Goal: Check status

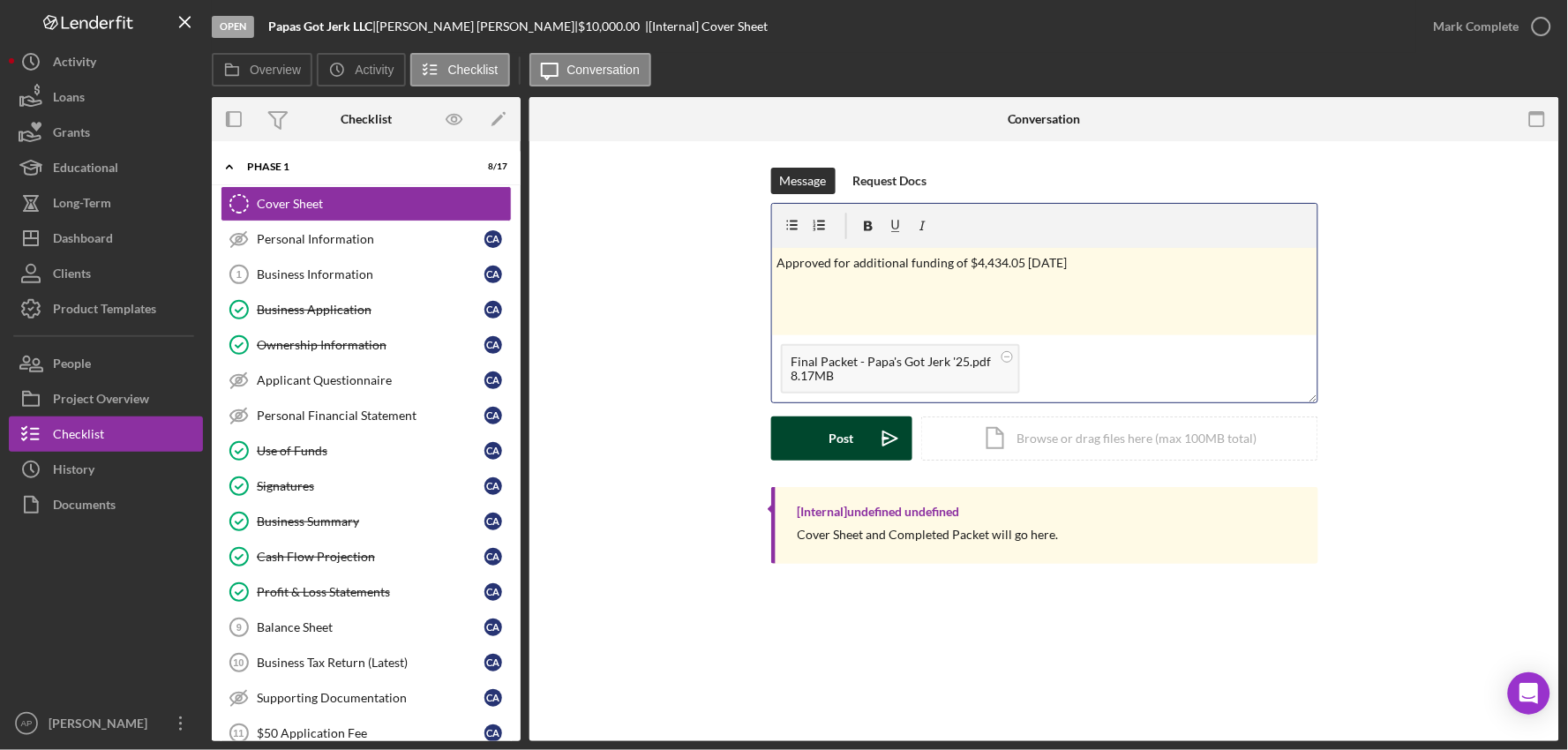
click at [862, 454] on button "Post Icon/icon-invite-send" at bounding box center [842, 438] width 141 height 44
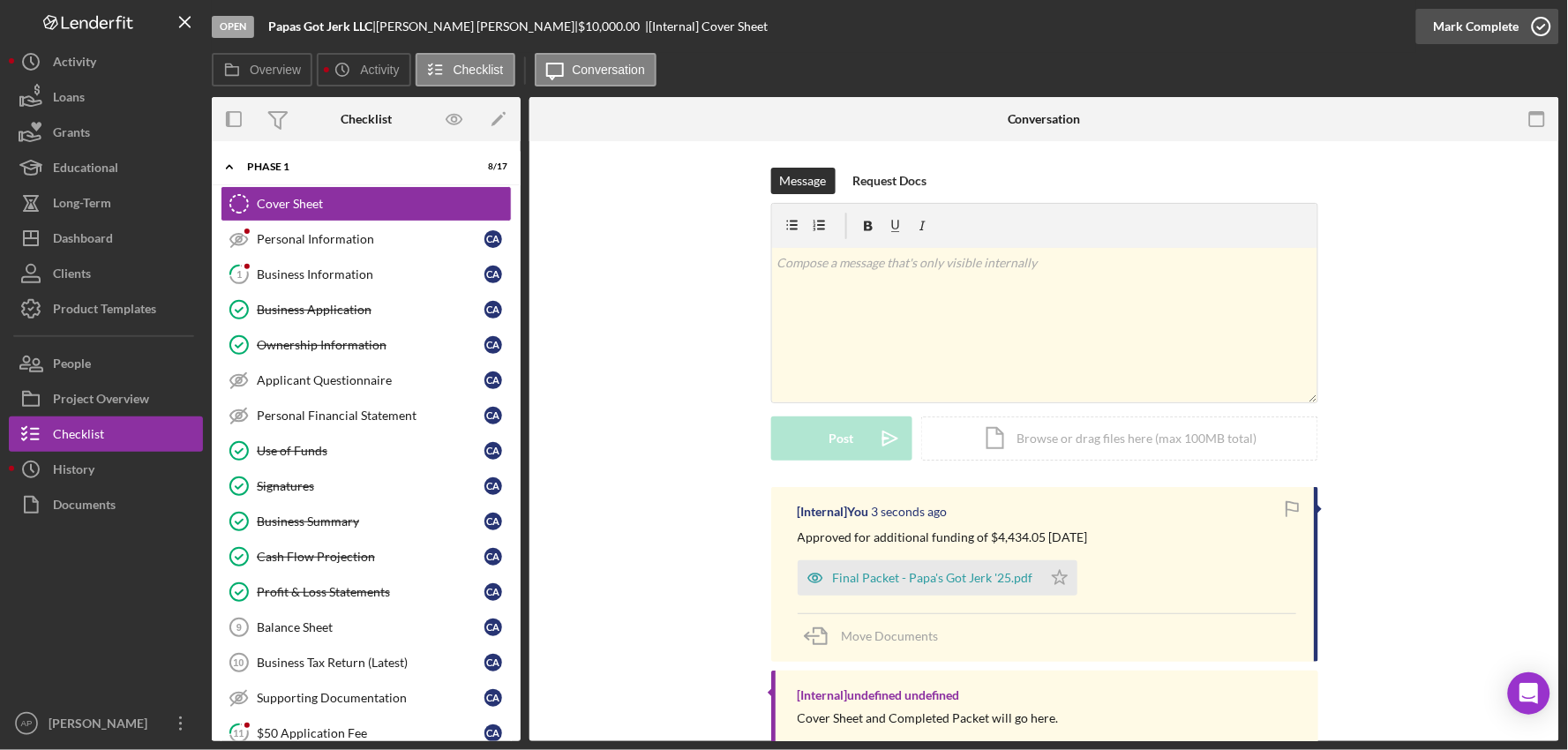
click at [1466, 20] on div "Mark Complete" at bounding box center [1477, 26] width 86 height 35
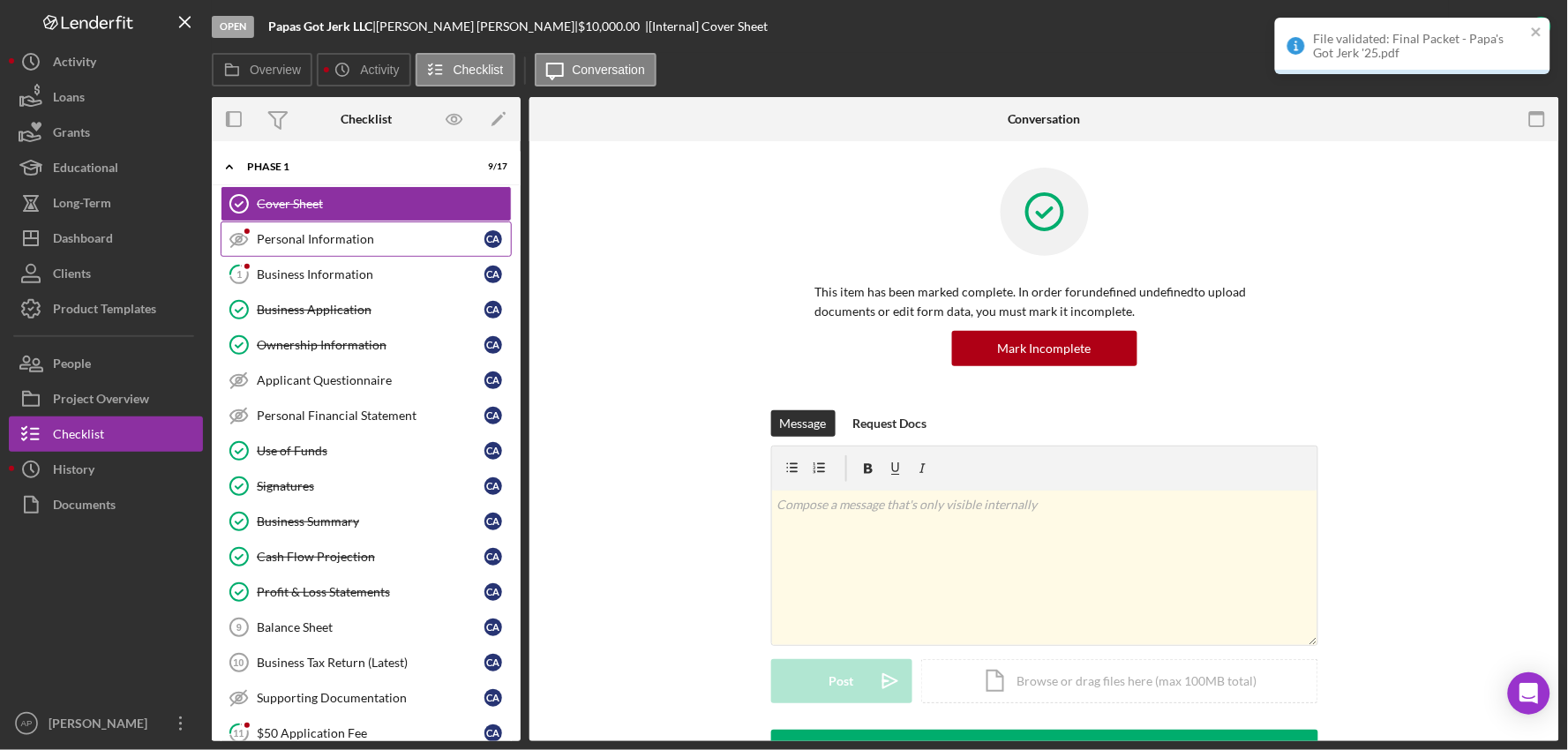
click at [328, 230] on link "Personal Information Personal Information C A" at bounding box center [366, 239] width 291 height 35
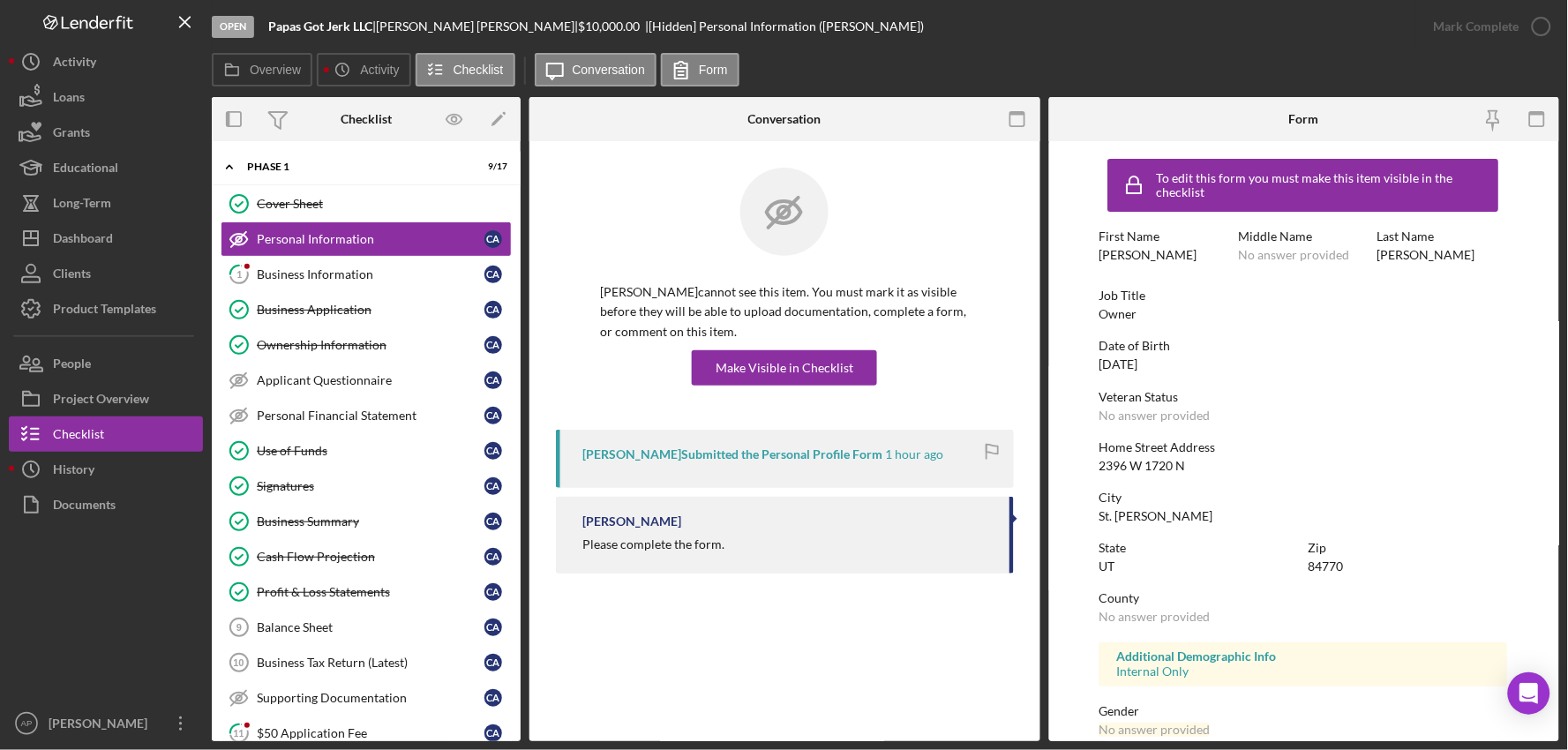
click at [787, 452] on div "[PERSON_NAME] Submitted the Personal Profile Form" at bounding box center [732, 454] width 300 height 14
click at [314, 284] on link "1 Business Information C A" at bounding box center [366, 275] width 291 height 35
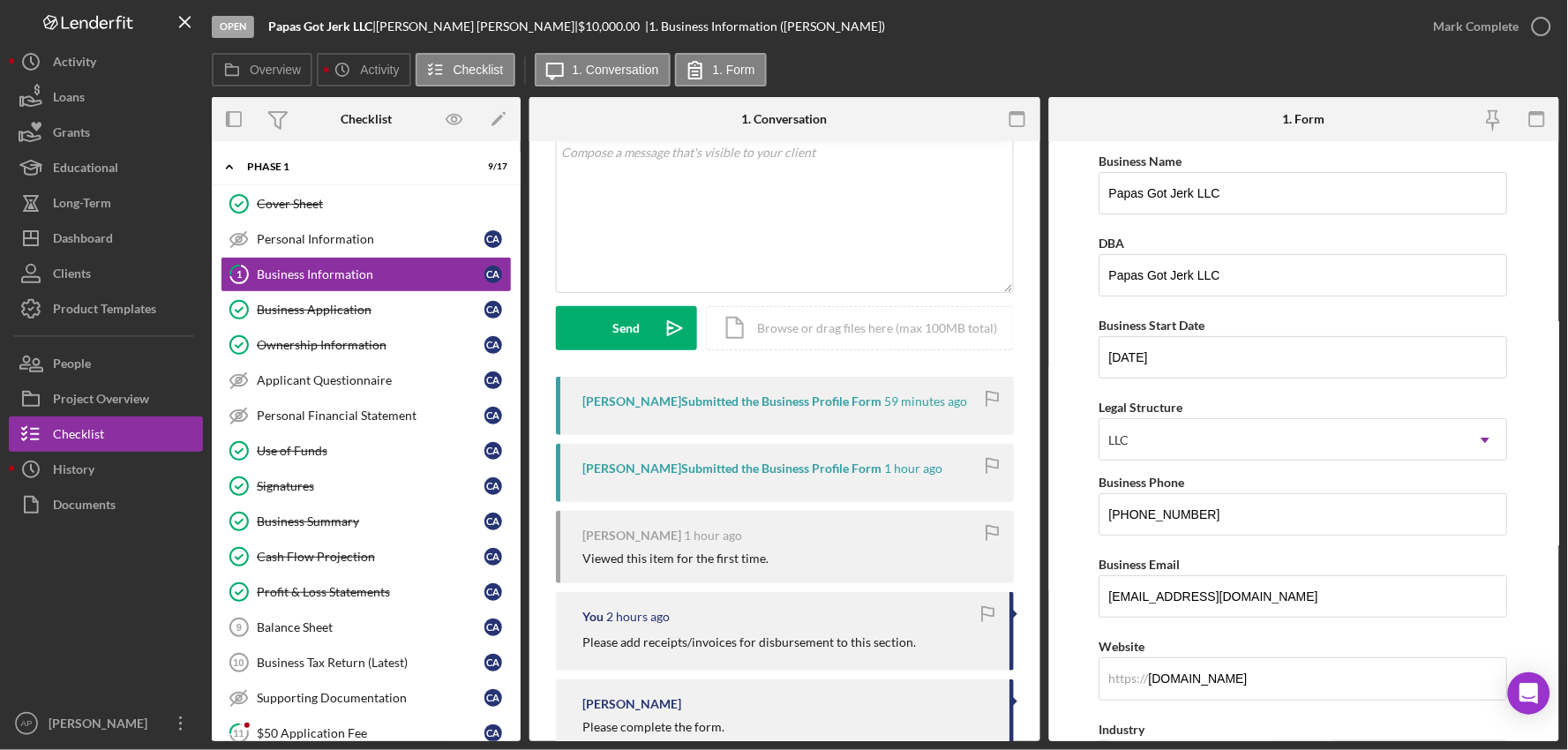
scroll to position [161, 0]
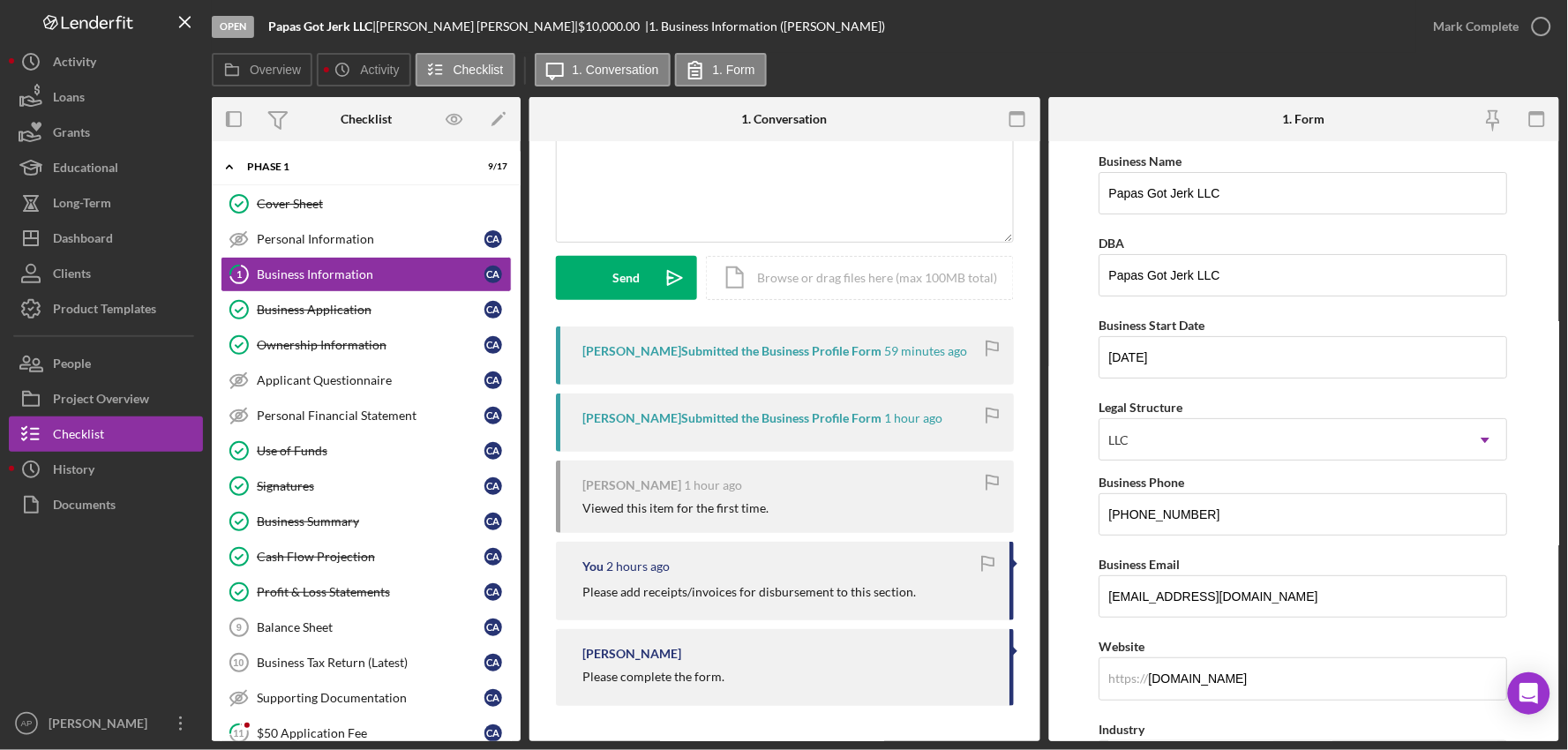
click at [751, 424] on div "[PERSON_NAME] Submitted the Business Profile Form" at bounding box center [732, 418] width 300 height 14
click at [751, 420] on div "[PERSON_NAME] Submitted the Business Profile Form" at bounding box center [732, 418] width 300 height 14
click at [766, 362] on div "[PERSON_NAME] Submitted the Business Profile Form 59 minutes ago" at bounding box center [785, 355] width 458 height 59
click at [771, 348] on div "[PERSON_NAME] Submitted the Business Profile Form" at bounding box center [732, 351] width 300 height 14
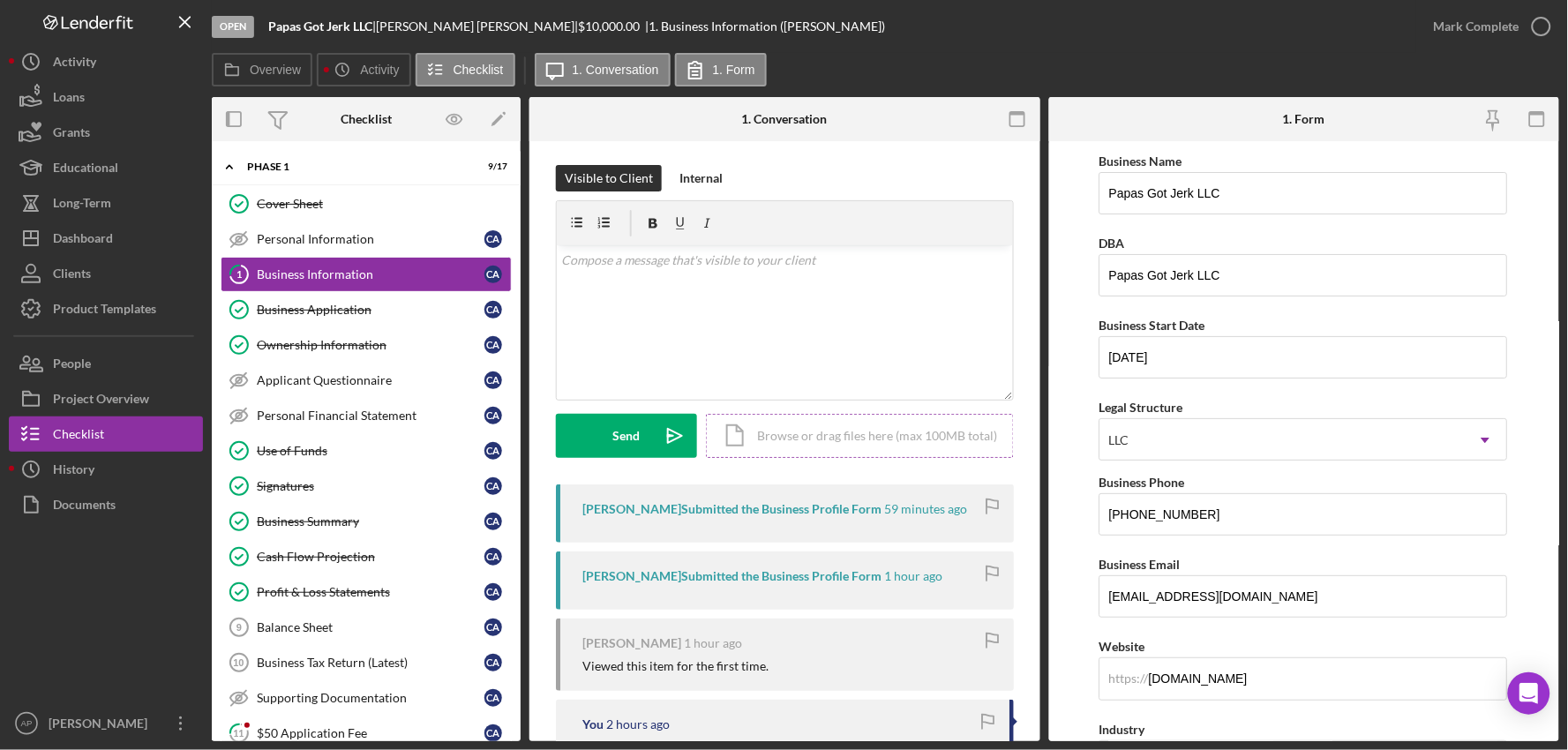
scroll to position [0, 0]
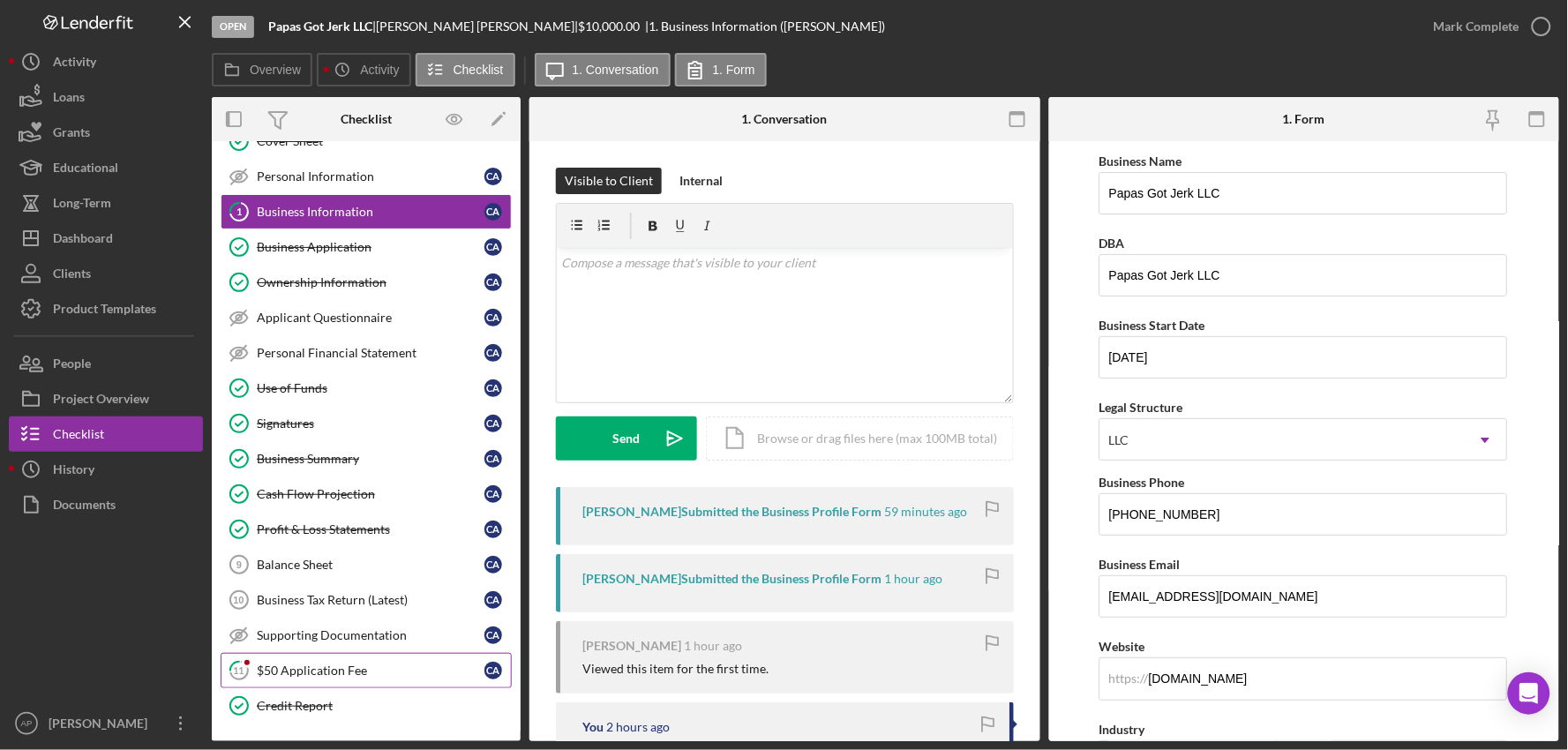
drag, startPoint x: 305, startPoint y: 668, endPoint x: 371, endPoint y: 668, distance: 66.0
click at [307, 668] on div "$50 Application Fee" at bounding box center [370, 670] width 228 height 14
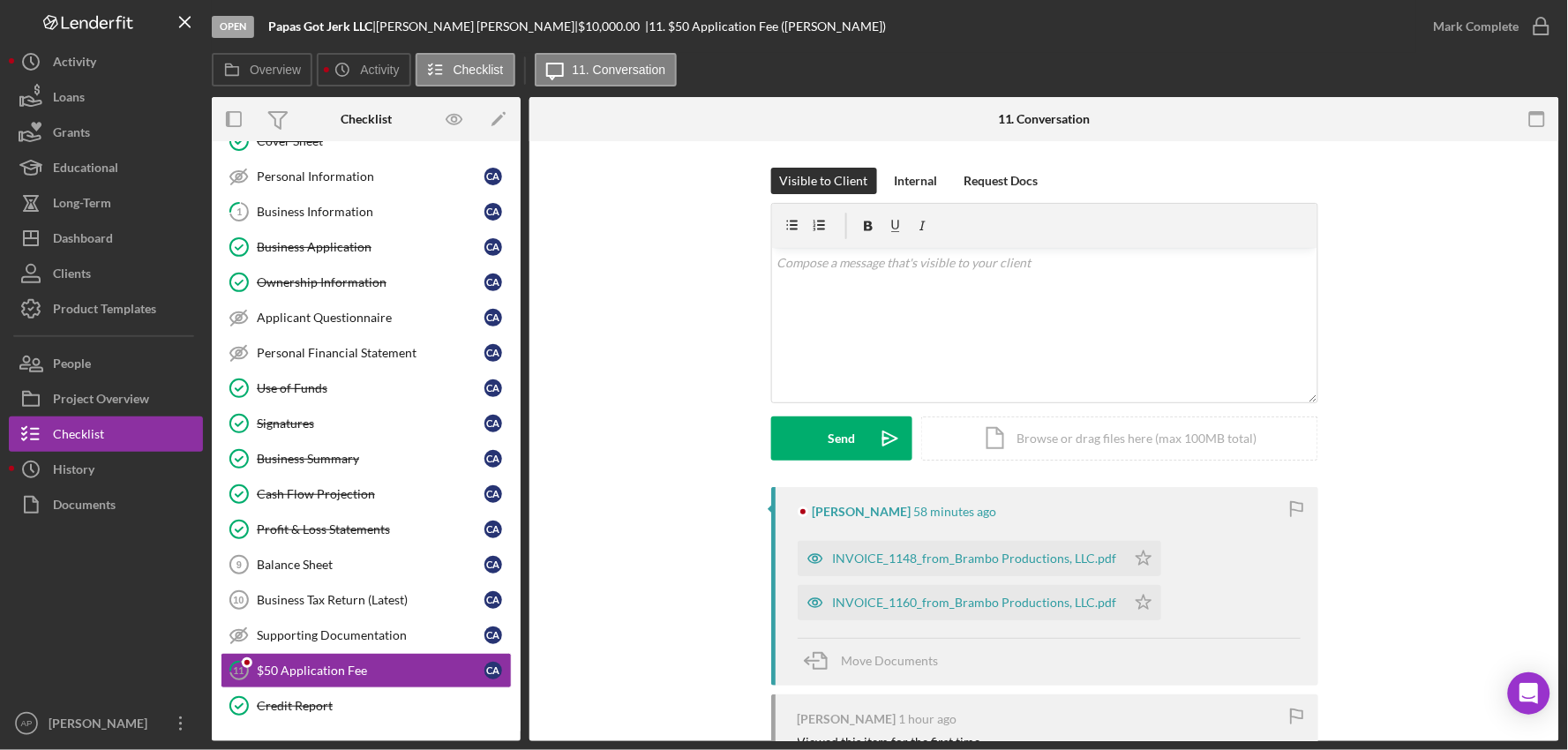
scroll to position [65, 0]
click at [867, 561] on div "INVOICE_1148_from_Brambo Productions, LLC.pdf" at bounding box center [974, 558] width 284 height 14
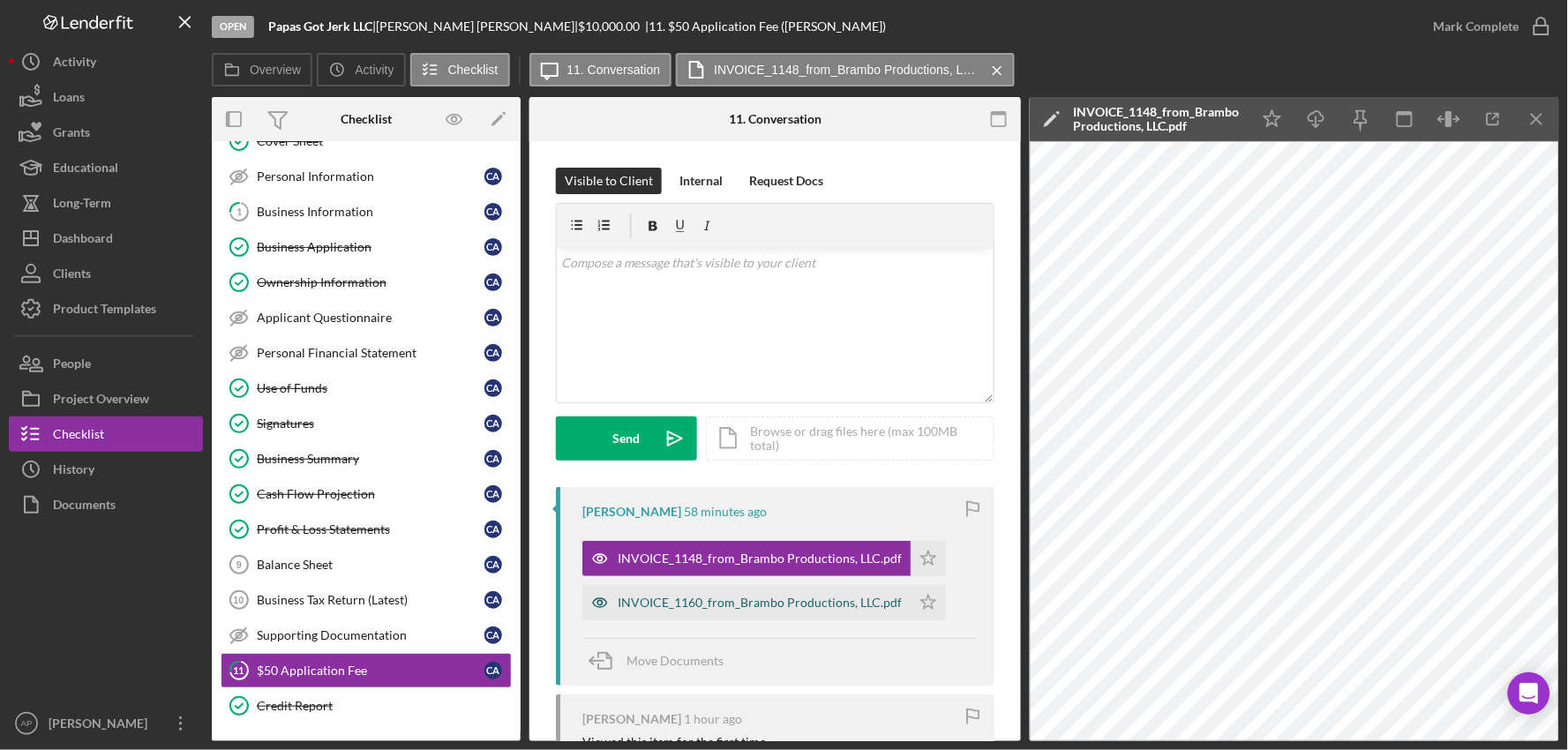
click at [765, 606] on div "INVOICE_1160_from_Brambo Productions, LLC.pdf" at bounding box center [759, 602] width 284 height 14
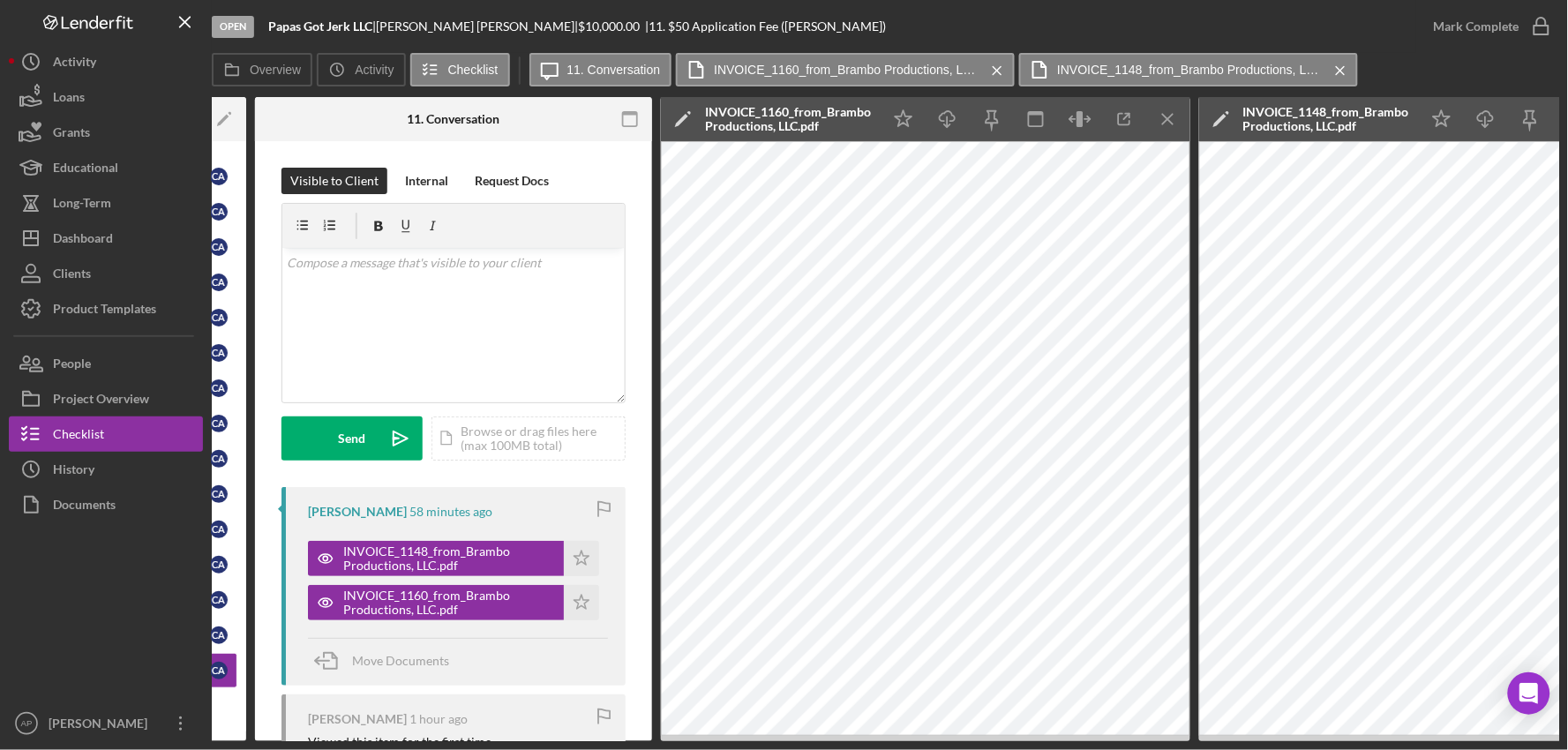
scroll to position [0, 443]
